Goal: Use online tool/utility: Utilize a website feature to perform a specific function

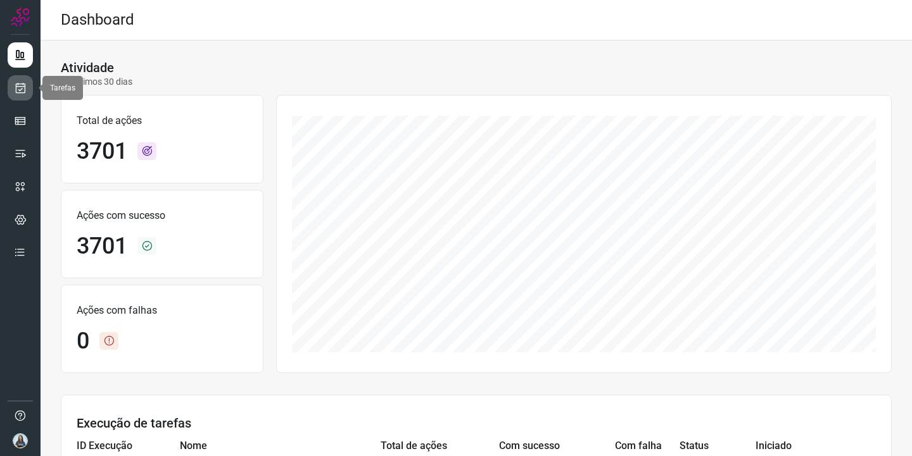
click at [21, 96] on link at bounding box center [20, 87] width 25 height 25
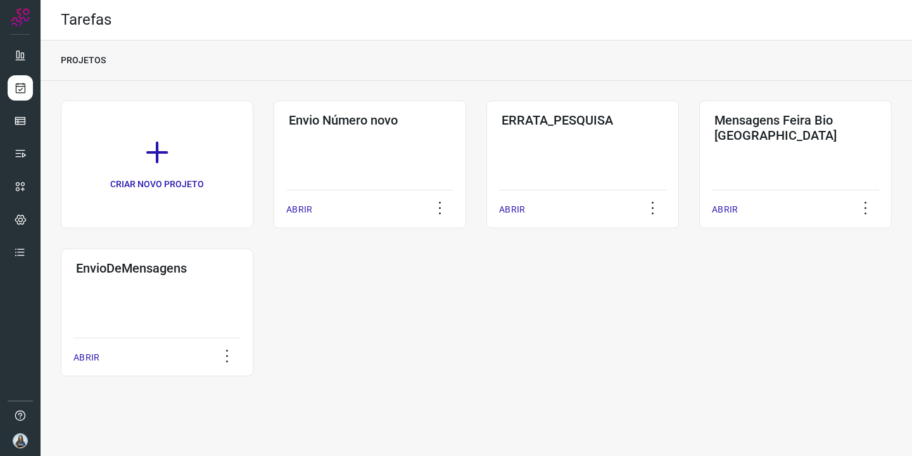
drag, startPoint x: 568, startPoint y: 291, endPoint x: 557, endPoint y: 288, distance: 11.1
click at [568, 291] on div "CRIAR NOVO PROJETO Envio Número novo ABRIR ERRATA_PESQUISA ABRIR Mensagens Feir…" at bounding box center [476, 239] width 831 height 276
click at [150, 303] on div "EnvioDeMensagens ABRIR" at bounding box center [157, 313] width 192 height 128
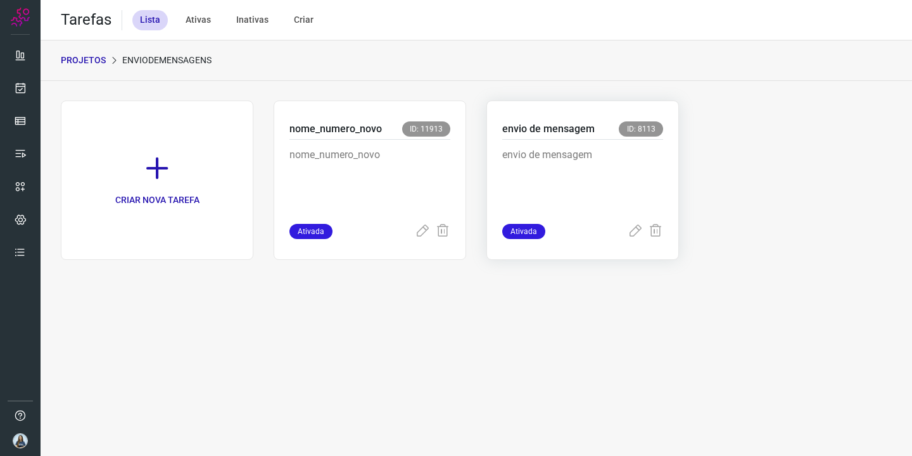
click at [552, 198] on p "envio de mensagem" at bounding box center [582, 179] width 161 height 63
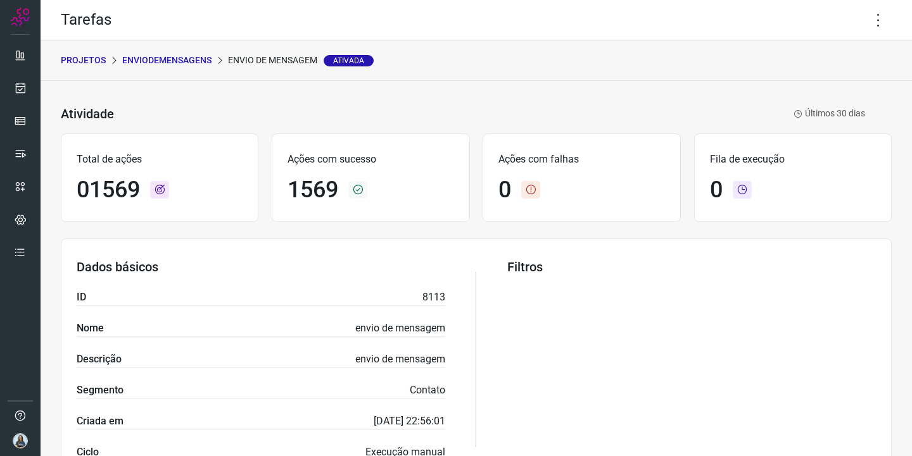
drag, startPoint x: 608, startPoint y: 119, endPoint x: 591, endPoint y: 141, distance: 27.9
click at [608, 119] on div "Atividade envio de mensagem Ativada Últimos 30 dias" at bounding box center [463, 114] width 804 height 18
click at [874, 19] on icon at bounding box center [878, 20] width 27 height 27
click at [838, 74] on li "Executar" at bounding box center [833, 83] width 115 height 20
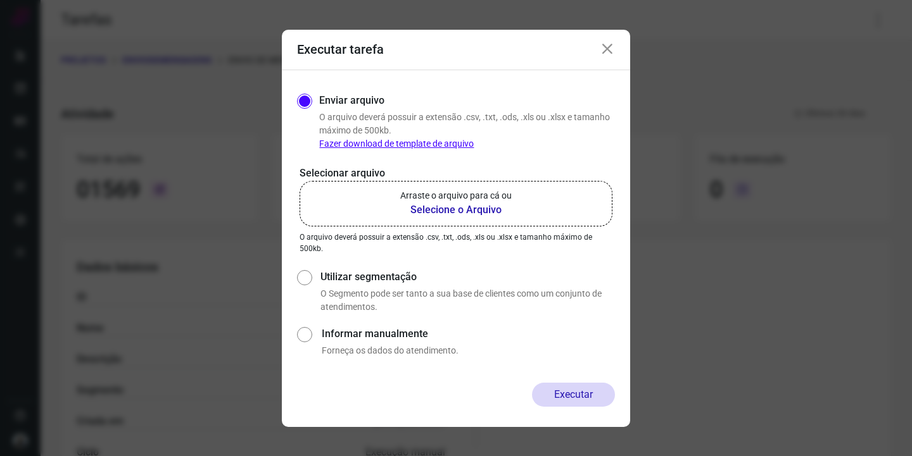
click at [498, 198] on p "Arraste o arquivo para cá ou" at bounding box center [455, 195] width 111 height 13
click at [0, 0] on input "Arraste o arquivo para cá ou Selecione o Arquivo" at bounding box center [0, 0] width 0 height 0
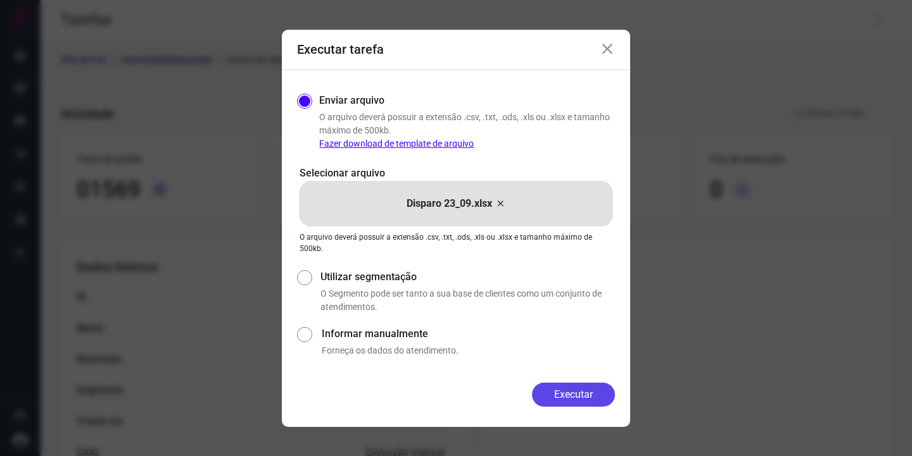
click at [547, 392] on button "Executar" at bounding box center [573, 395] width 83 height 24
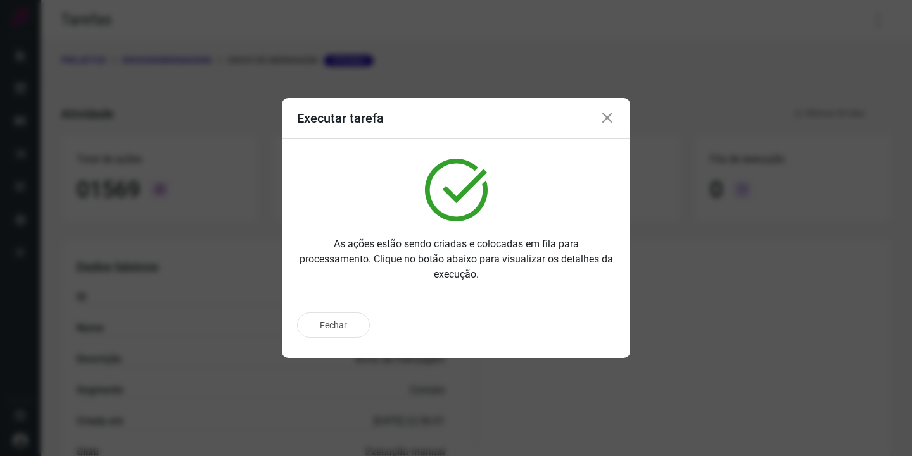
click at [612, 118] on icon at bounding box center [607, 118] width 15 height 15
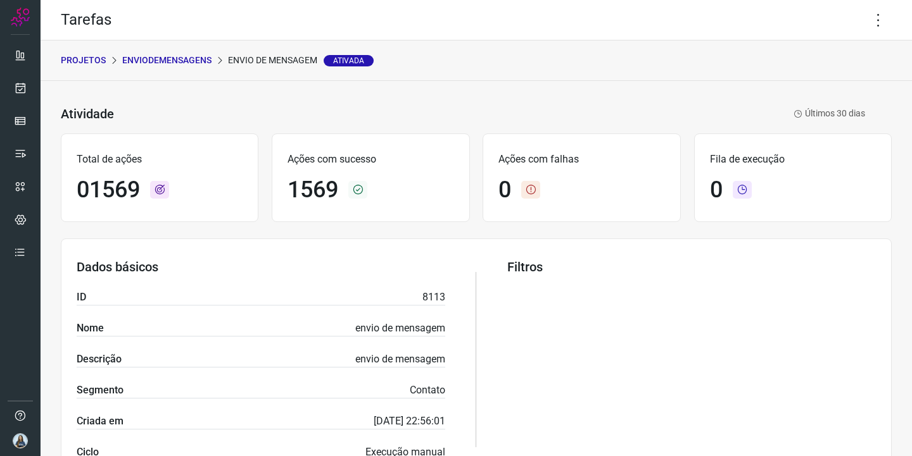
click at [528, 63] on div "PROJETOS EnvioDeMensagens envio de mensagem Ativada" at bounding box center [476, 61] width 871 height 41
click at [460, 50] on div "PROJETOS EnvioDeMensagens envio de mensagem Ativada" at bounding box center [476, 61] width 871 height 41
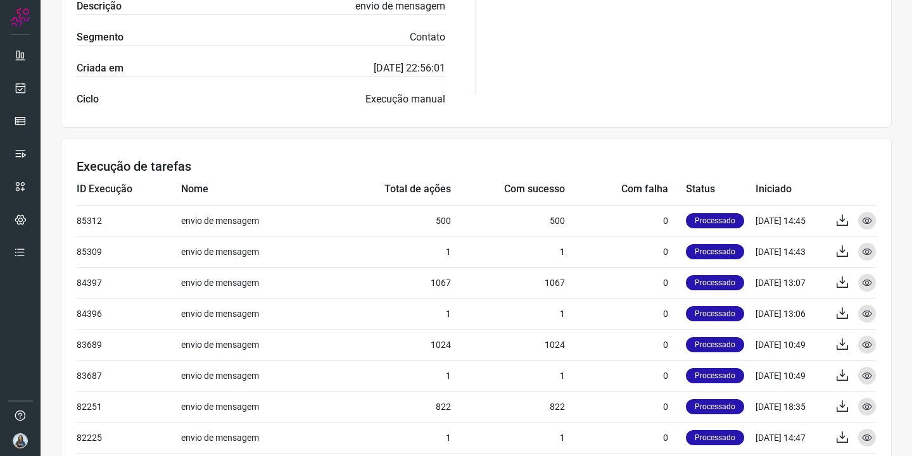
scroll to position [476, 0]
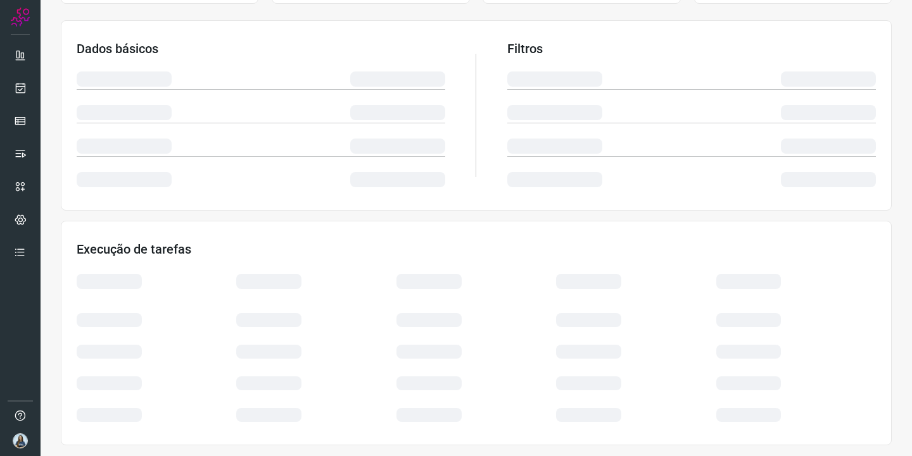
scroll to position [219, 0]
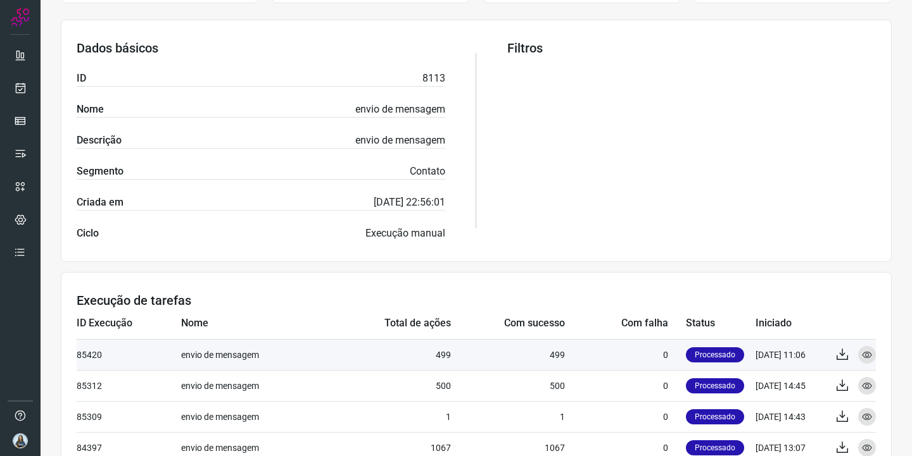
click at [269, 367] on td "envio de mensagem" at bounding box center [254, 354] width 146 height 31
